Goal: Transaction & Acquisition: Download file/media

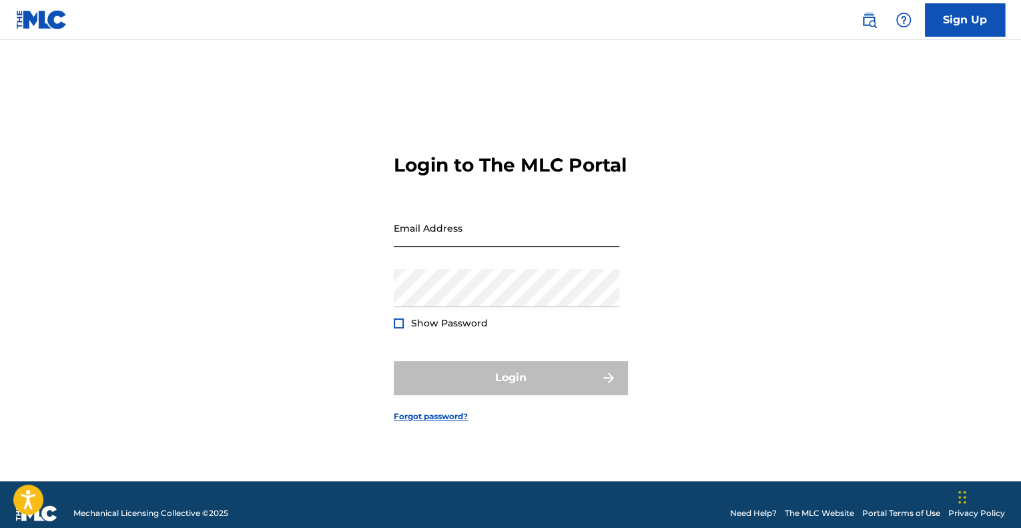
click at [464, 246] on input "Email Address" at bounding box center [507, 228] width 226 height 38
type input "[EMAIL_ADDRESS][DOMAIN_NAME]"
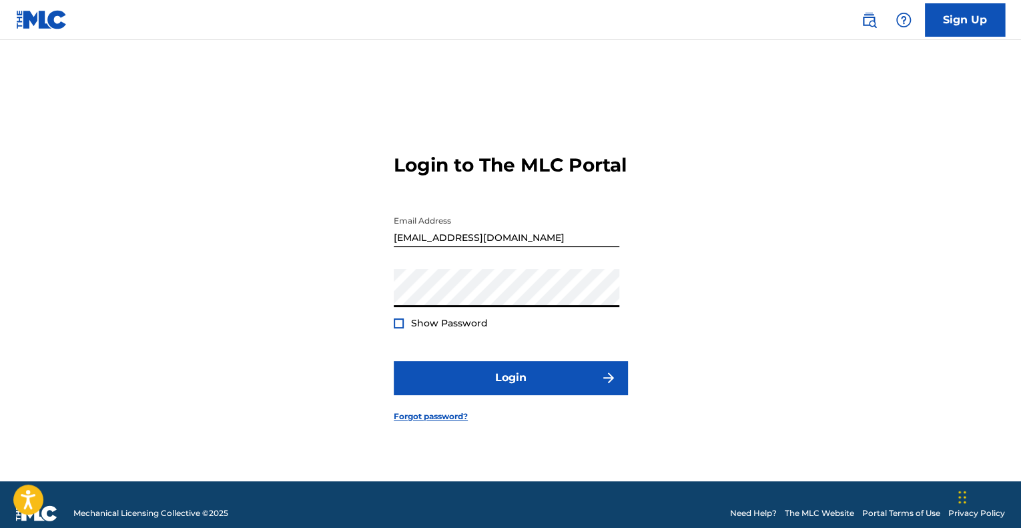
click at [394, 361] on button "Login" at bounding box center [511, 377] width 234 height 33
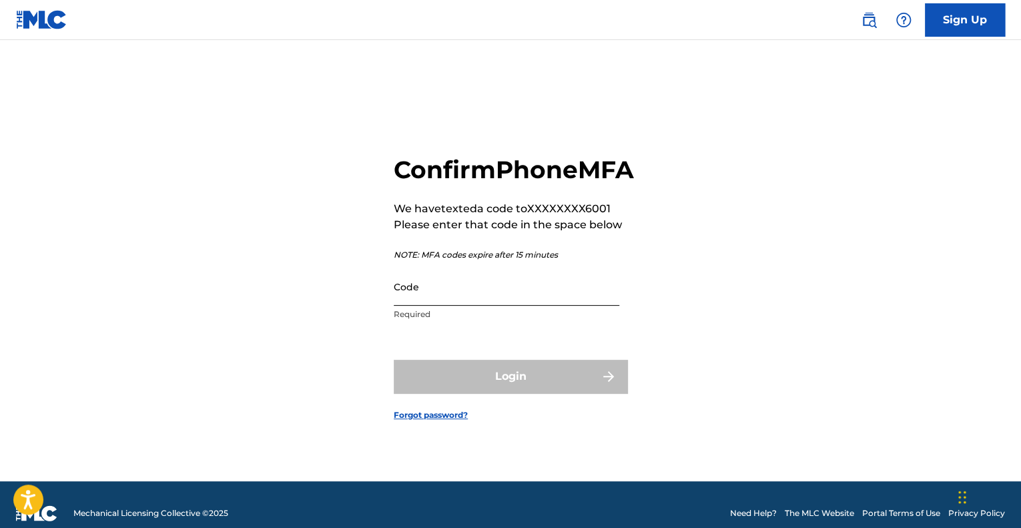
drag, startPoint x: 466, startPoint y: 320, endPoint x: 455, endPoint y: 311, distance: 14.3
click at [455, 306] on input "Code" at bounding box center [507, 287] width 226 height 38
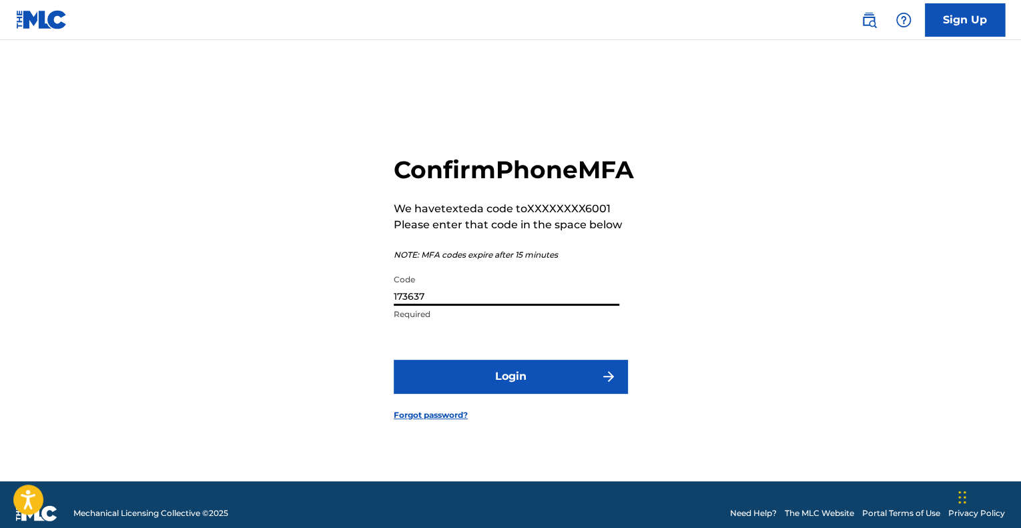
type input "173637"
click at [394, 360] on button "Login" at bounding box center [511, 376] width 234 height 33
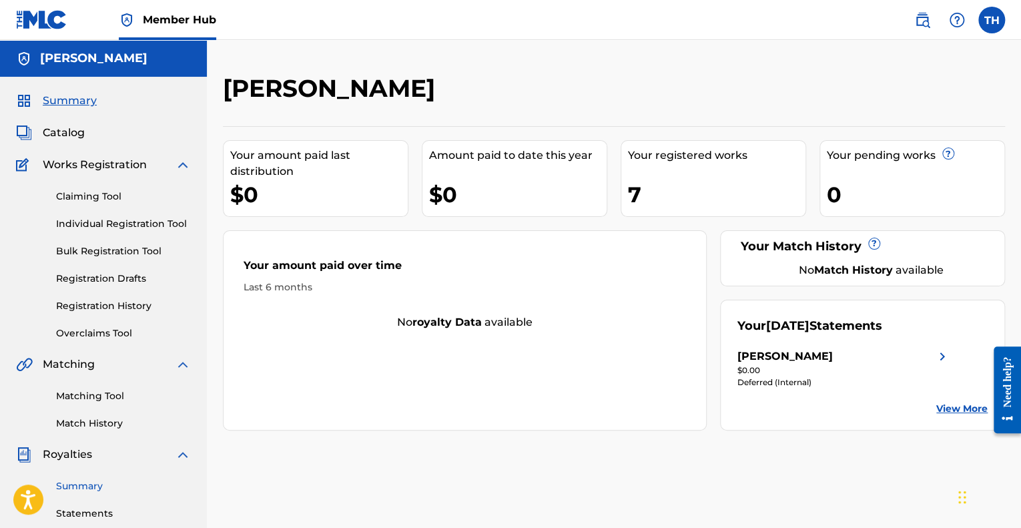
click at [96, 484] on link "Summary" at bounding box center [123, 486] width 135 height 14
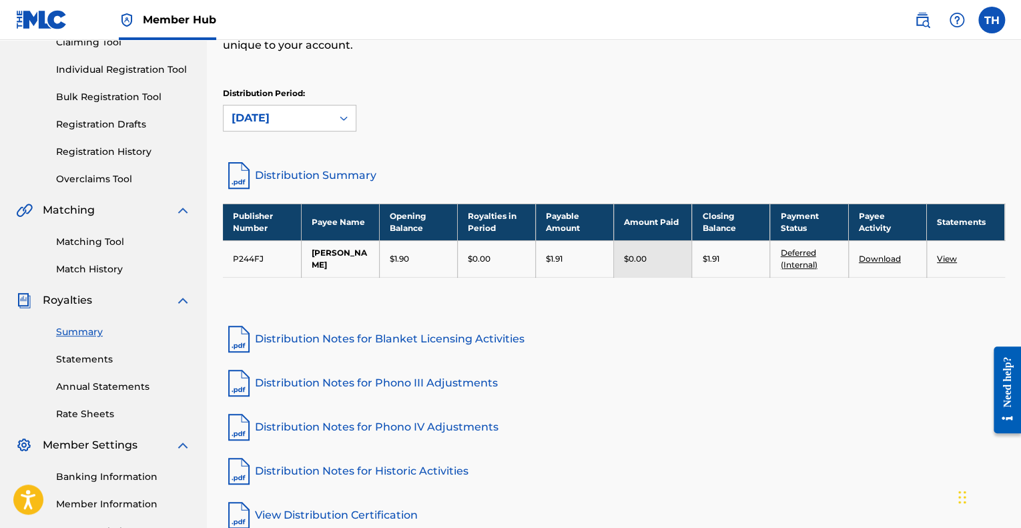
scroll to position [152, 0]
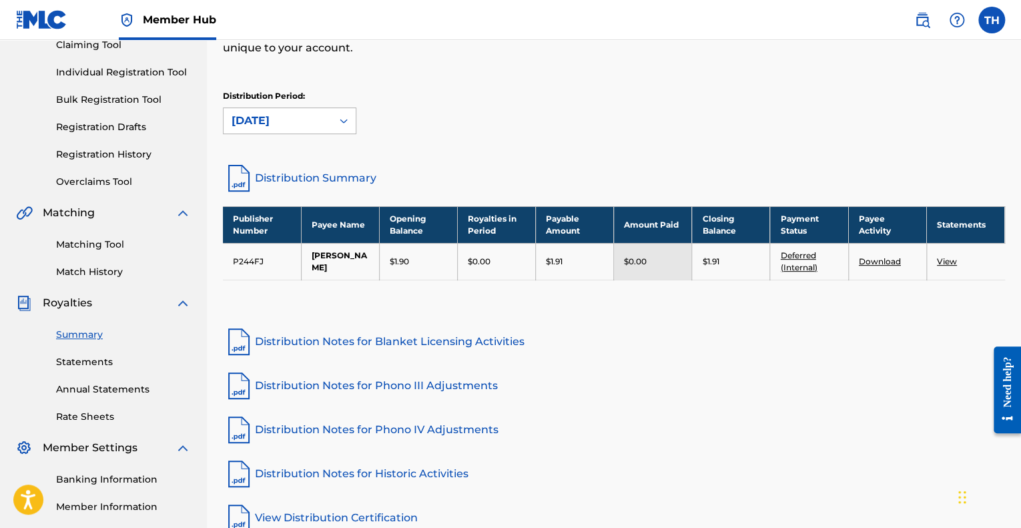
click at [337, 123] on icon at bounding box center [343, 120] width 13 height 13
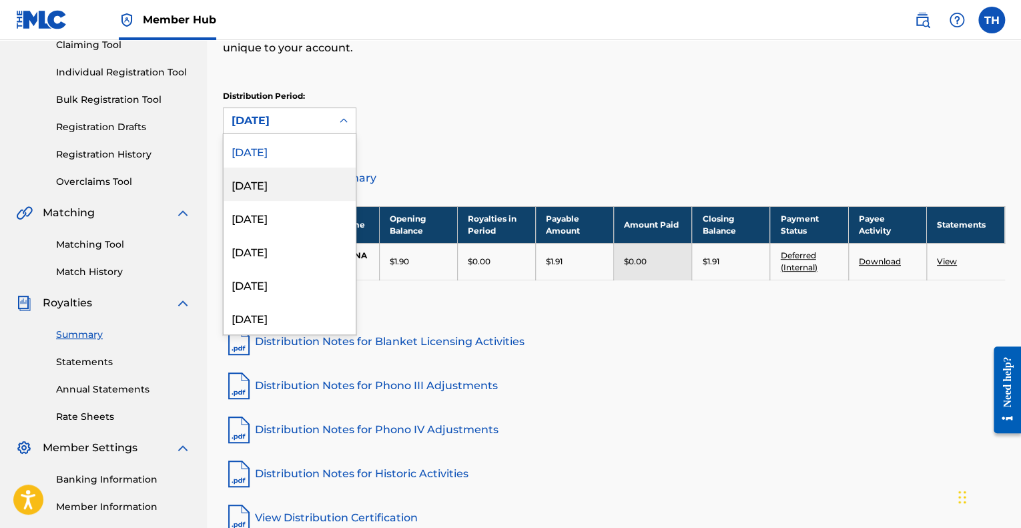
click at [278, 184] on div "[DATE]" at bounding box center [290, 184] width 132 height 33
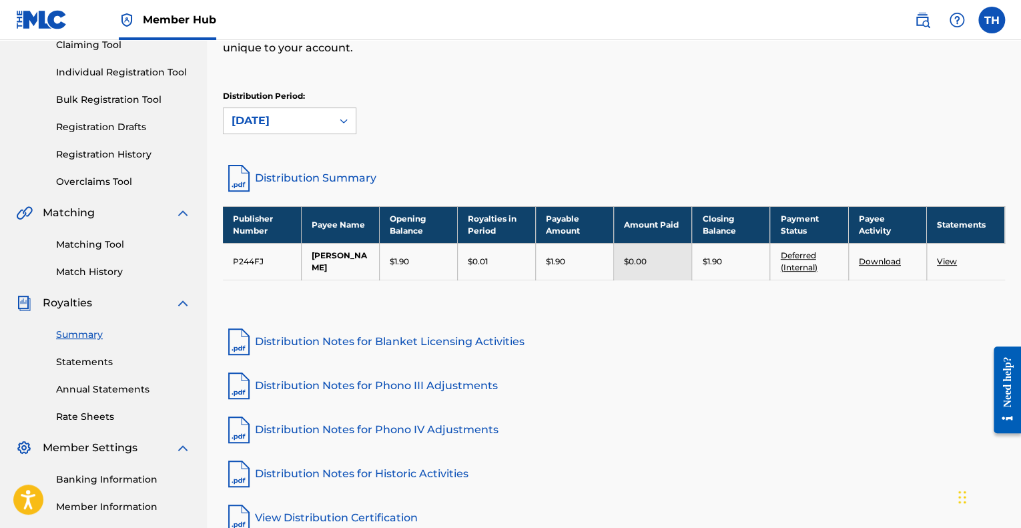
click at [340, 122] on icon at bounding box center [343, 120] width 13 height 13
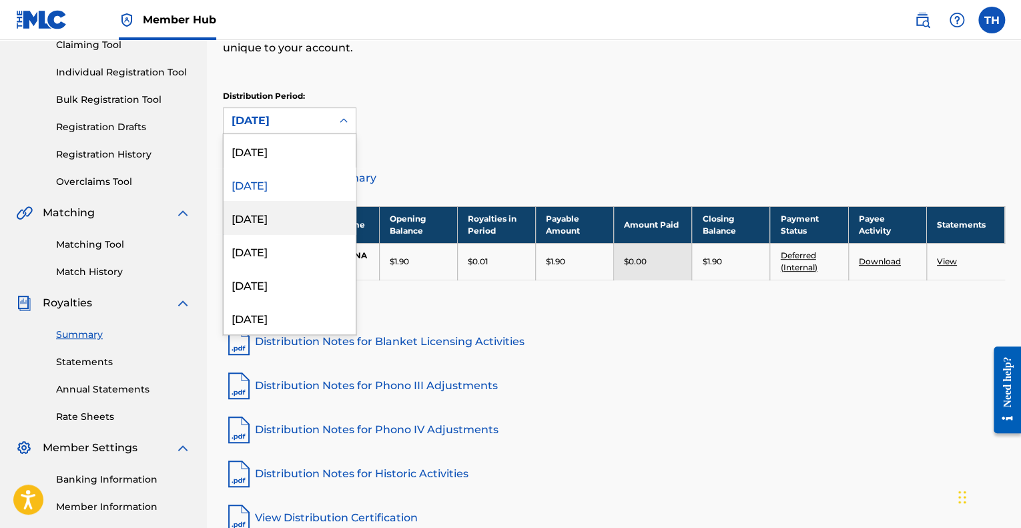
click at [281, 214] on div "[DATE]" at bounding box center [290, 217] width 132 height 33
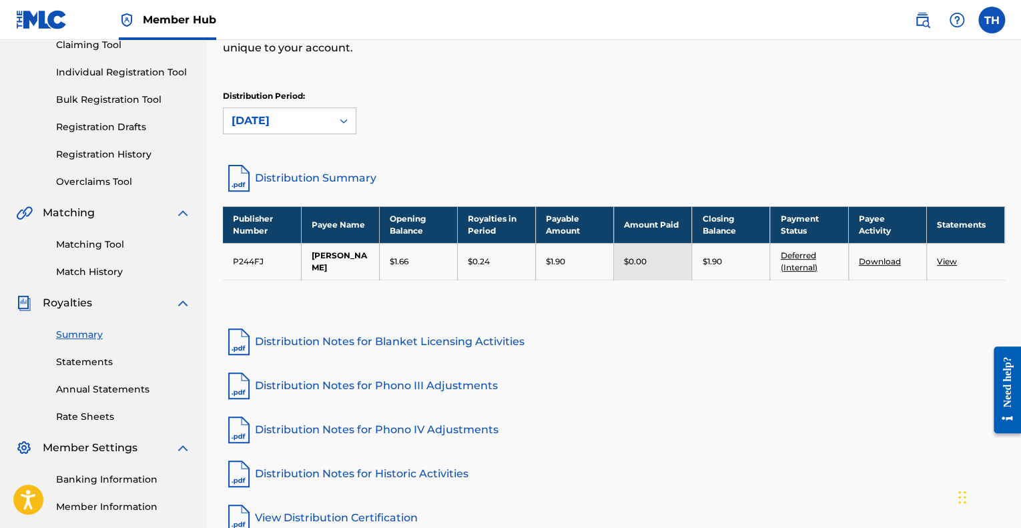
click at [945, 254] on td "View" at bounding box center [966, 261] width 78 height 37
click at [947, 262] on link "View" at bounding box center [947, 261] width 20 height 10
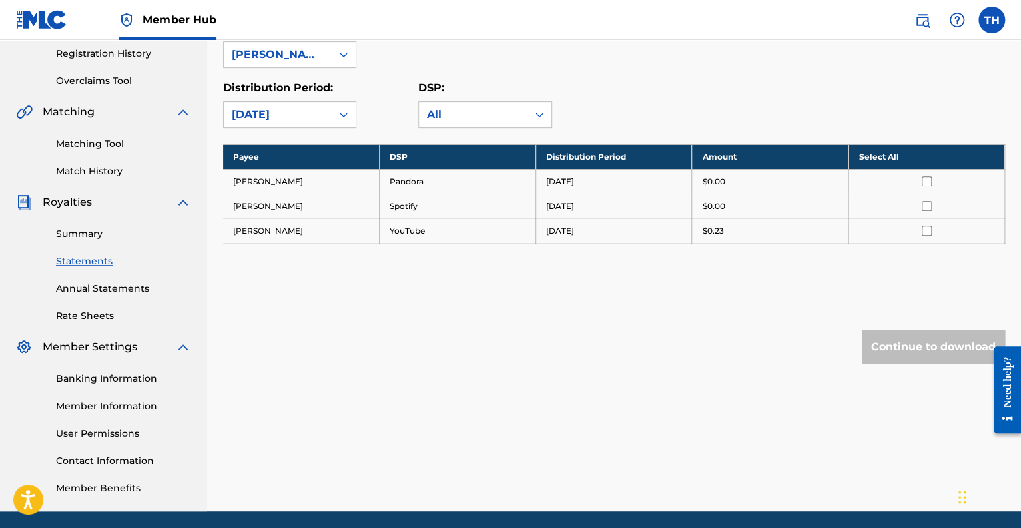
scroll to position [254, 0]
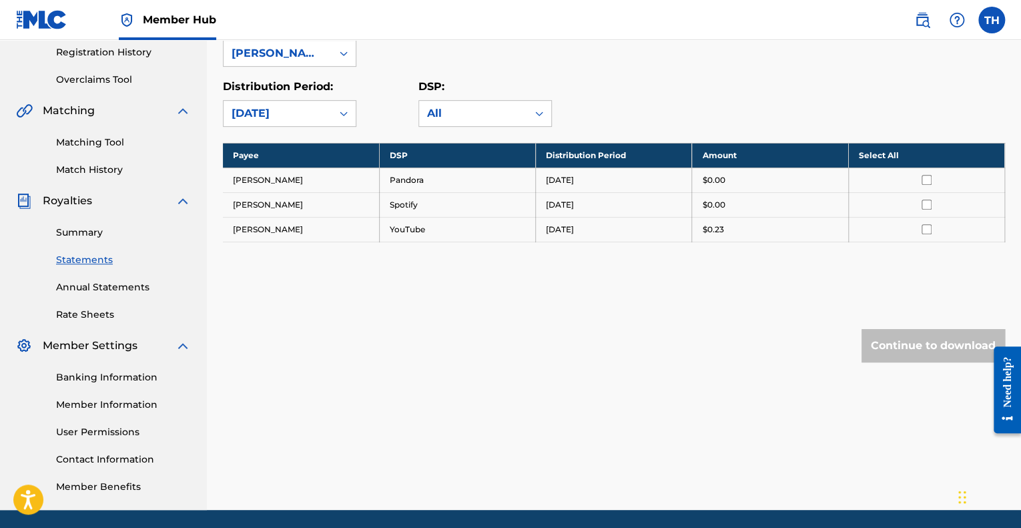
click at [927, 228] on input "checkbox" at bounding box center [927, 229] width 10 height 10
click at [879, 349] on button "Continue to download" at bounding box center [934, 345] width 144 height 33
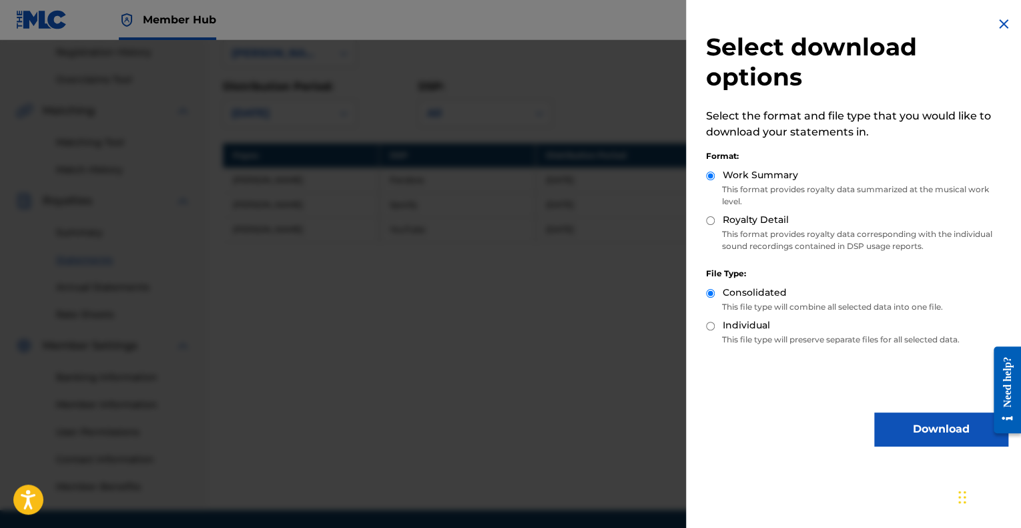
click at [708, 222] on input "Royalty Detail" at bounding box center [710, 220] width 9 height 9
radio input "true"
click at [913, 438] on button "Download" at bounding box center [942, 429] width 134 height 33
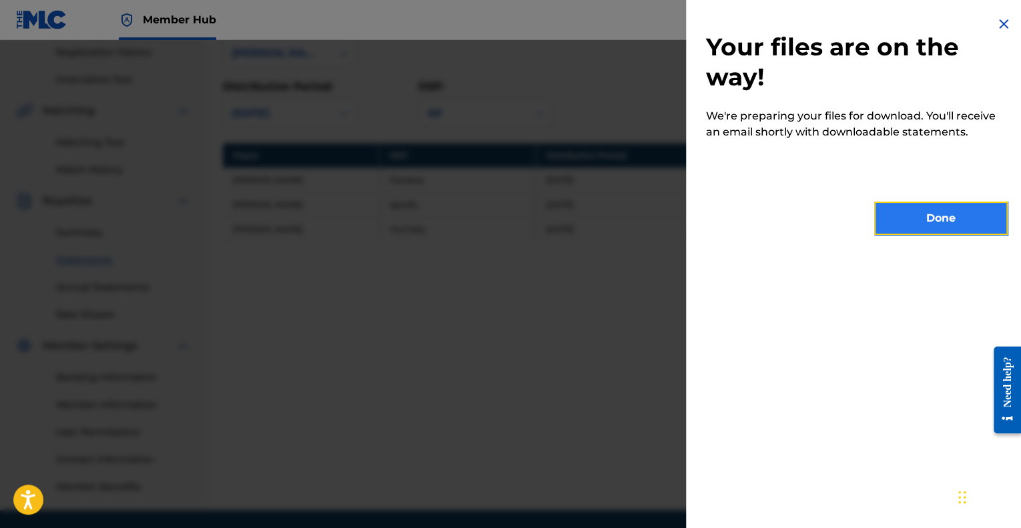
click at [900, 216] on button "Done" at bounding box center [942, 218] width 134 height 33
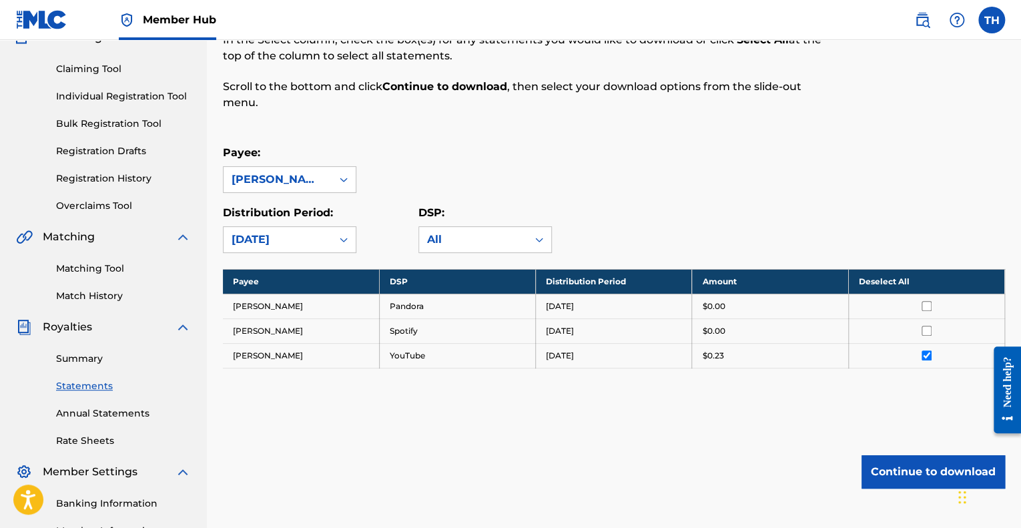
scroll to position [127, 0]
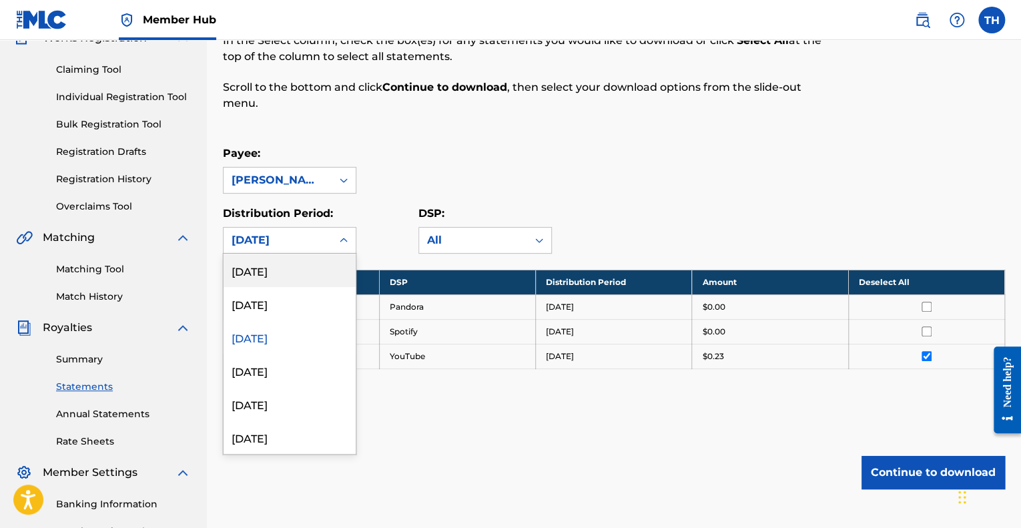
click at [345, 238] on icon at bounding box center [344, 240] width 8 height 5
click at [262, 378] on div "[DATE]" at bounding box center [290, 370] width 132 height 33
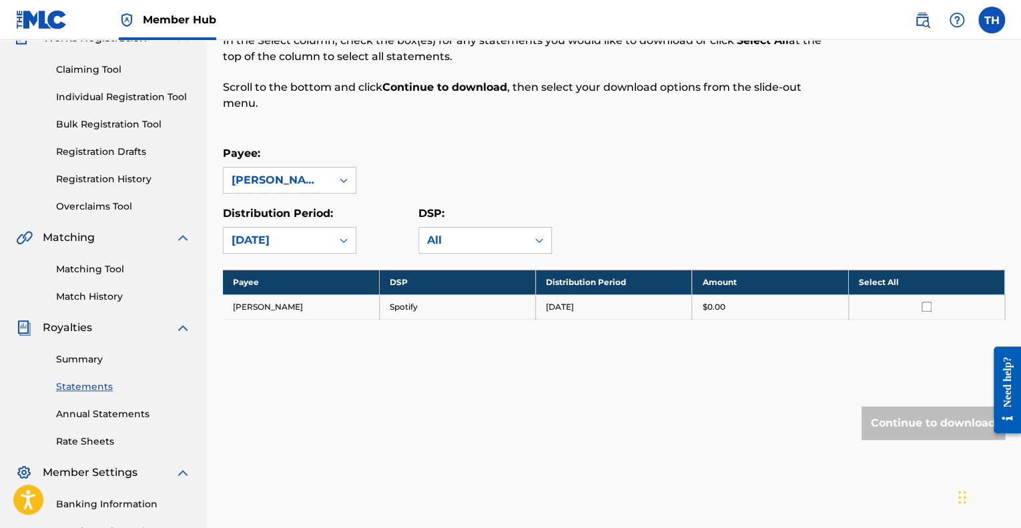
click at [330, 238] on div "[DATE]" at bounding box center [278, 240] width 108 height 25
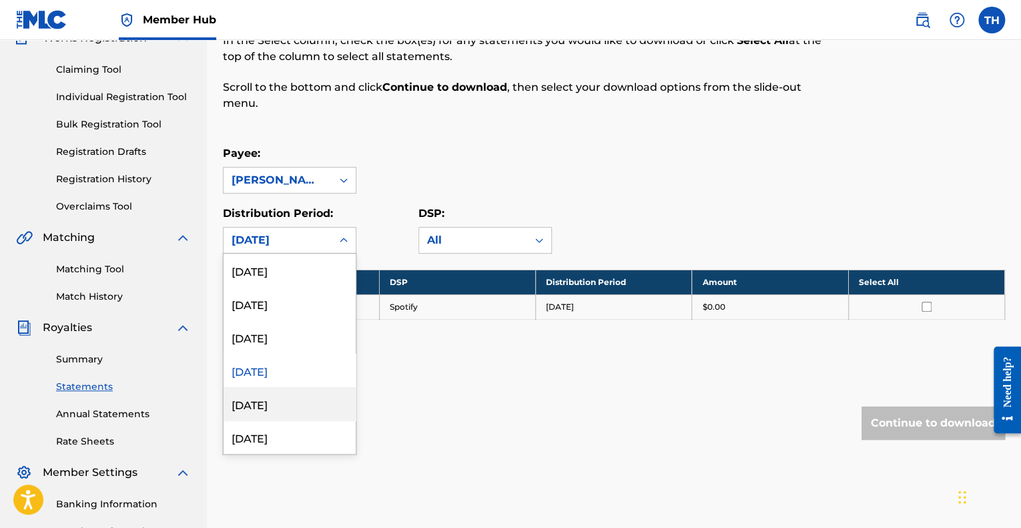
click at [268, 402] on div "[DATE]" at bounding box center [290, 403] width 132 height 33
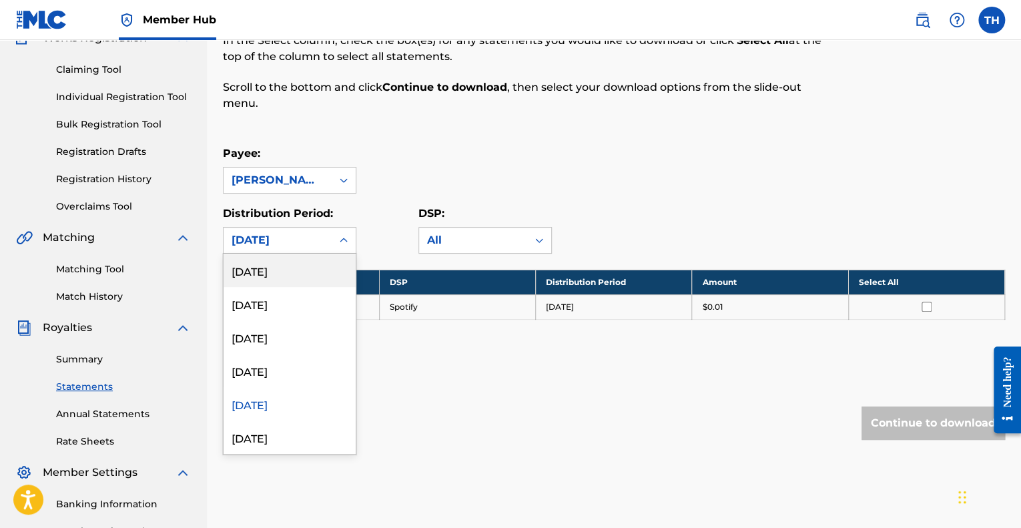
click at [335, 238] on div at bounding box center [344, 240] width 24 height 24
click at [270, 441] on div "[DATE]" at bounding box center [290, 437] width 132 height 33
